Goal: Transaction & Acquisition: Purchase product/service

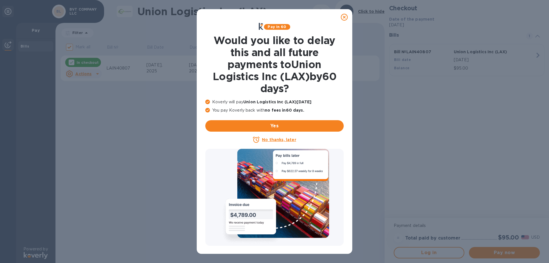
click at [343, 17] on icon at bounding box center [344, 17] width 7 height 7
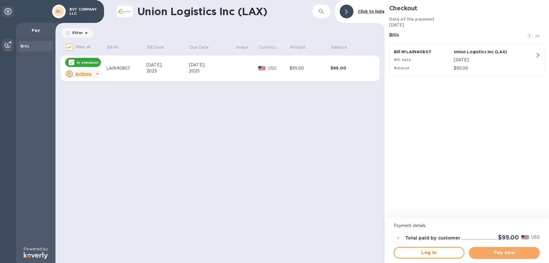
click at [495, 251] on span "Pay now" at bounding box center [504, 252] width 62 height 7
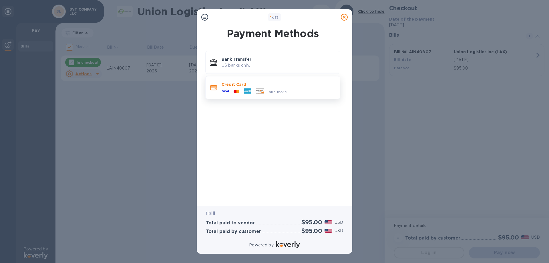
click at [251, 89] on icon at bounding box center [247, 90] width 7 height 5
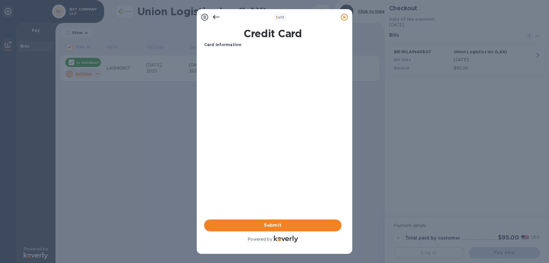
click at [263, 224] on span "Submit" at bounding box center [273, 225] width 128 height 7
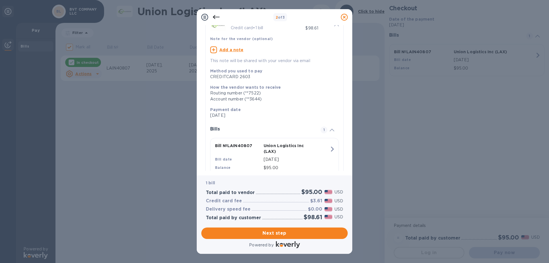
scroll to position [50, 0]
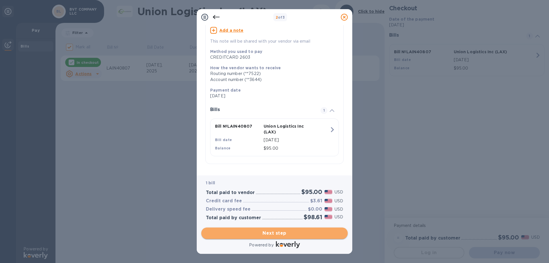
click at [282, 233] on span "Next step" at bounding box center [274, 233] width 137 height 7
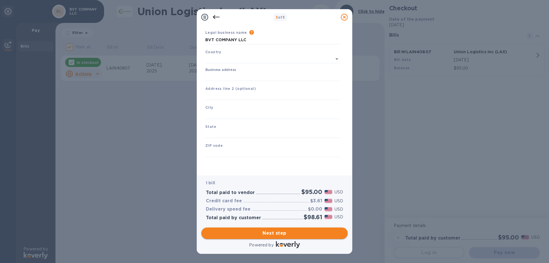
scroll to position [17, 0]
type input "[GEOGRAPHIC_DATA]"
click at [281, 230] on span "Next step" at bounding box center [274, 233] width 137 height 7
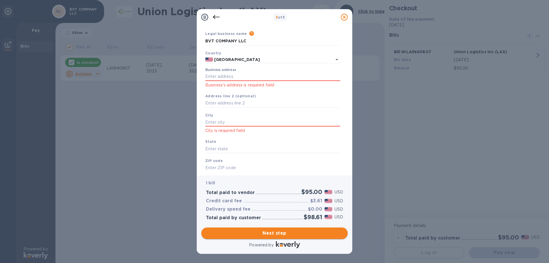
scroll to position [39, 0]
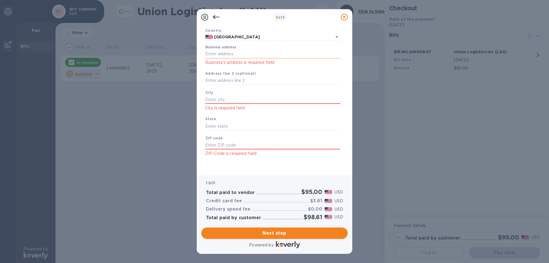
click at [224, 55] on input "Business address" at bounding box center [272, 54] width 135 height 9
type input "po box 12621 westmisnter"
drag, startPoint x: 234, startPoint y: 53, endPoint x: 264, endPoint y: 55, distance: 30.3
click at [264, 55] on input "po box 12621 westmisnter" at bounding box center [272, 54] width 135 height 9
click at [229, 97] on input "text" at bounding box center [272, 99] width 135 height 9
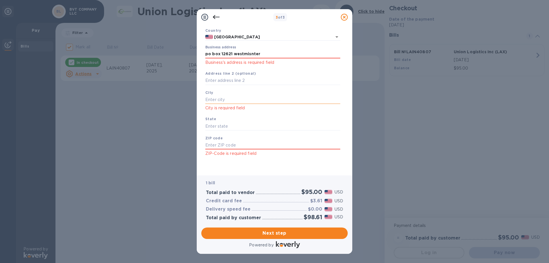
paste input "westmisnter"
type input "westmisnter"
click at [222, 126] on input "text" at bounding box center [272, 126] width 135 height 9
type input "ca"
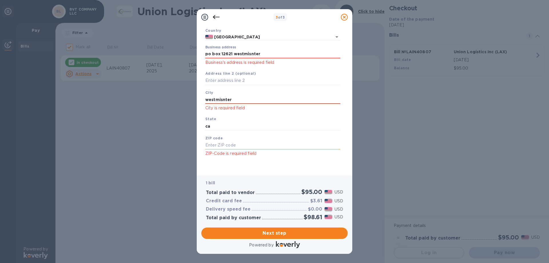
click at [223, 142] on input "text" at bounding box center [272, 145] width 135 height 9
type input "92985"
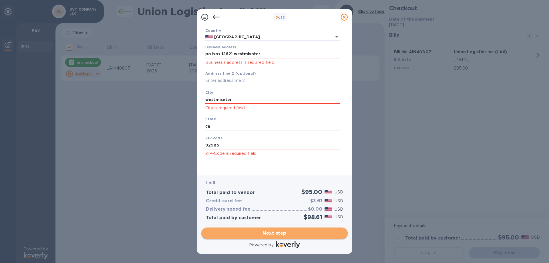
click at [283, 235] on span "Next step" at bounding box center [274, 233] width 137 height 7
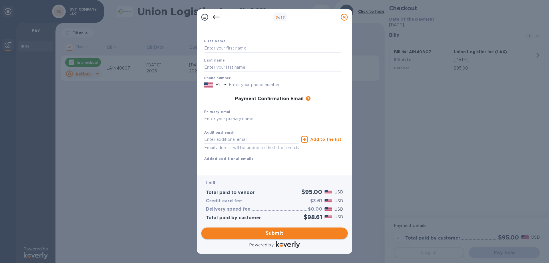
scroll to position [30, 0]
click at [236, 115] on input "text" at bounding box center [272, 119] width 137 height 9
type input "v"
type input "j"
type input "[EMAIL_ADDRESS][DOMAIN_NAME]"
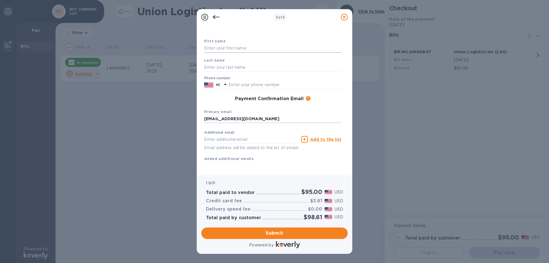
click at [223, 44] on input "text" at bounding box center [272, 48] width 137 height 9
type input "[PERSON_NAME]"
drag, startPoint x: 207, startPoint y: 97, endPoint x: 228, endPoint y: 88, distance: 23.2
click at [207, 97] on div "Payment Confirmation Email The added email addresses will be used to send the p…" at bounding box center [273, 99] width 142 height 10
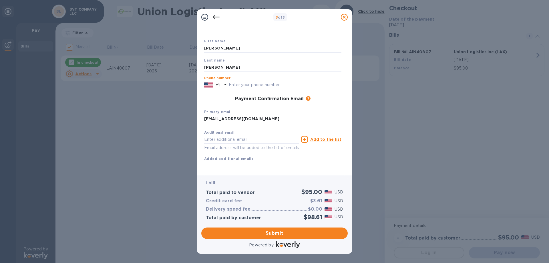
click at [237, 81] on input "text" at bounding box center [285, 85] width 113 height 9
type input "6263228941"
drag, startPoint x: 224, startPoint y: 89, endPoint x: 228, endPoint y: 96, distance: 8.0
click at [224, 96] on div "Payment Confirmation Email The added email addresses will be used to send the p…" at bounding box center [272, 99] width 137 height 6
click at [262, 233] on span "Submit" at bounding box center [274, 233] width 137 height 7
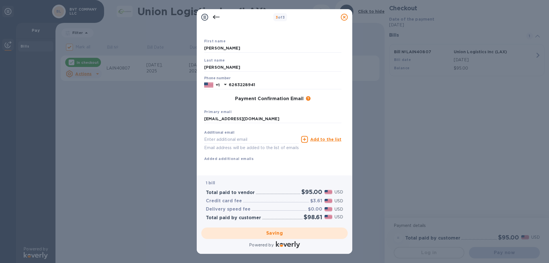
checkbox input "false"
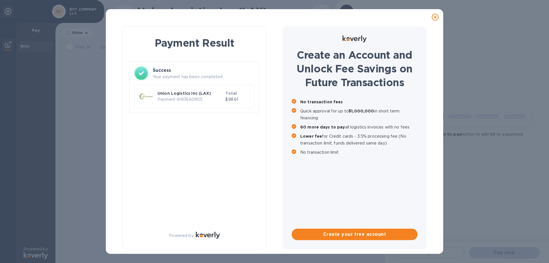
scroll to position [0, 0]
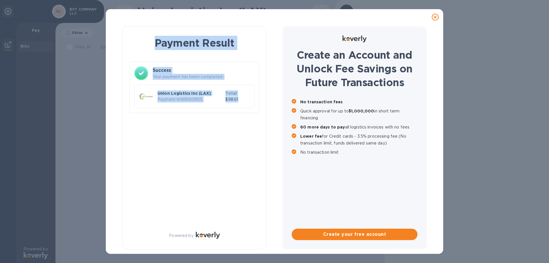
drag, startPoint x: 156, startPoint y: 39, endPoint x: 251, endPoint y: 102, distance: 114.3
click at [251, 102] on div "Payment Result Success Your payment has been completed. Union Logistics Inc (LA…" at bounding box center [195, 75] width 130 height 84
copy div "Payment Result Success Your payment has been completed. Union Logistics Inc (LA…"
